Goal: Task Accomplishment & Management: Use online tool/utility

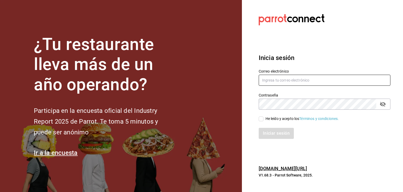
click at [307, 80] on input "text" at bounding box center [325, 80] width 132 height 11
type input "[EMAIL_ADDRESS][DOMAIN_NAME]"
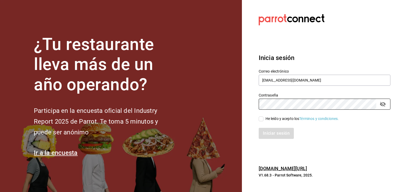
click at [264, 120] on span "He leído y acepto los Términos y condiciones." at bounding box center [301, 119] width 76 height 6
click at [263, 120] on input "He leído y acepto los Términos y condiciones." at bounding box center [261, 118] width 5 height 5
checkbox input "true"
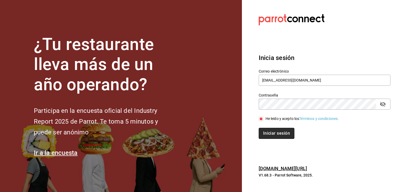
click at [272, 135] on button "Iniciar sesión" at bounding box center [277, 133] width 36 height 11
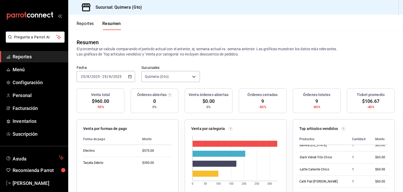
click at [28, 59] on span "Reportes" at bounding box center [38, 56] width 51 height 7
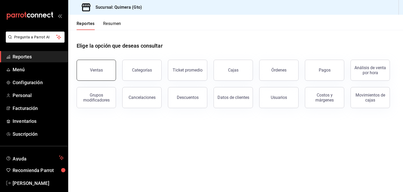
click at [101, 69] on div "Ventas" at bounding box center [96, 69] width 13 height 5
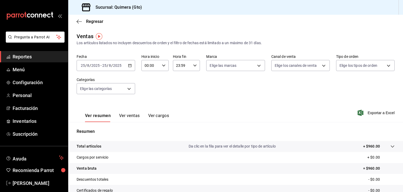
click at [130, 67] on \(Stroke\) "button" at bounding box center [129, 65] width 3 height 3
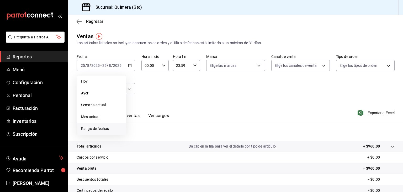
click at [97, 127] on span "Rango de fechas" at bounding box center [101, 129] width 41 height 6
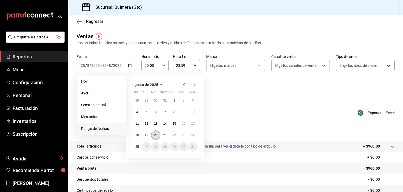
click at [154, 135] on abbr "20" at bounding box center [155, 135] width 3 height 4
click at [136, 147] on abbr "25" at bounding box center [136, 147] width 3 height 4
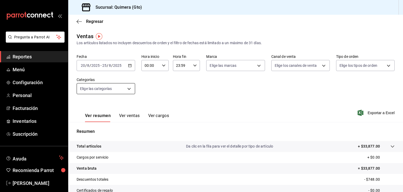
click at [119, 88] on body "Pregunta a Parrot AI Reportes Menú Configuración Personal Facturación Inventari…" at bounding box center [201, 96] width 403 height 192
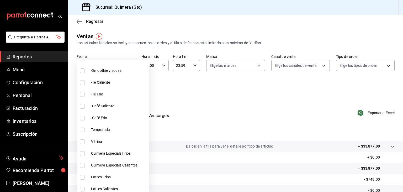
scroll to position [145, 0]
click at [98, 139] on span "Vitrina" at bounding box center [119, 140] width 56 height 6
type input "7040d41e-0c1f-4fa7-9be0-e3bed4d295c9"
checkbox input "true"
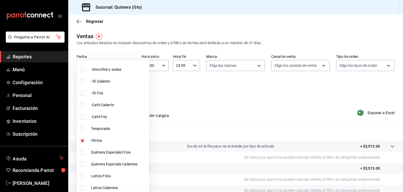
click at [205, 96] on div at bounding box center [201, 96] width 403 height 192
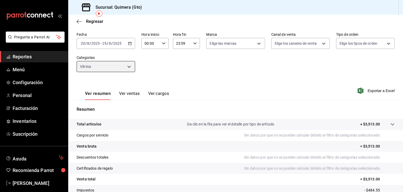
scroll to position [23, 0]
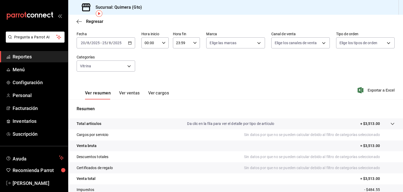
click at [123, 92] on button "Ver ventas" at bounding box center [129, 94] width 21 height 9
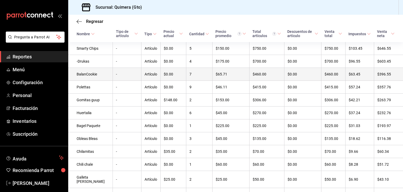
scroll to position [96, 0]
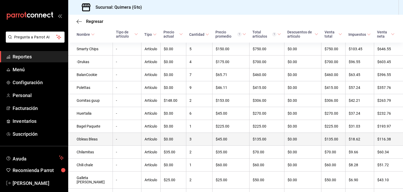
click at [89, 139] on td "Obleas Bleas" at bounding box center [90, 138] width 45 height 13
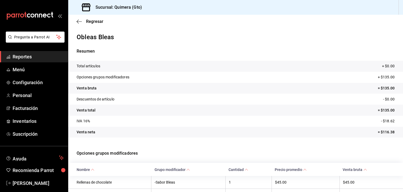
scroll to position [44, 0]
